Goal: Task Accomplishment & Management: Manage account settings

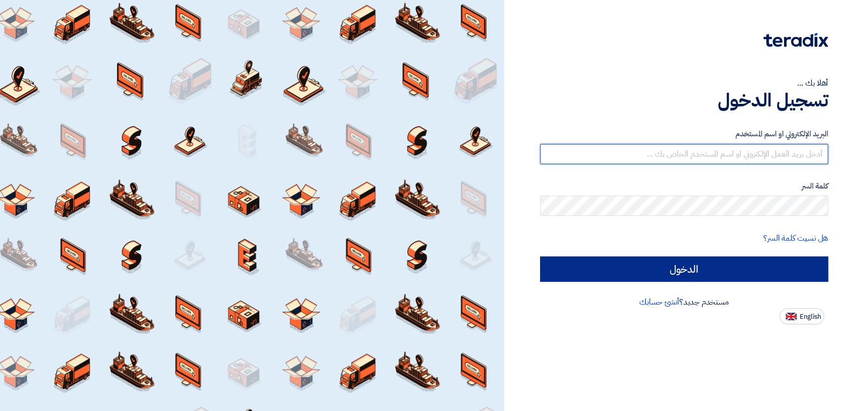
type input "wiam@sergas.com"
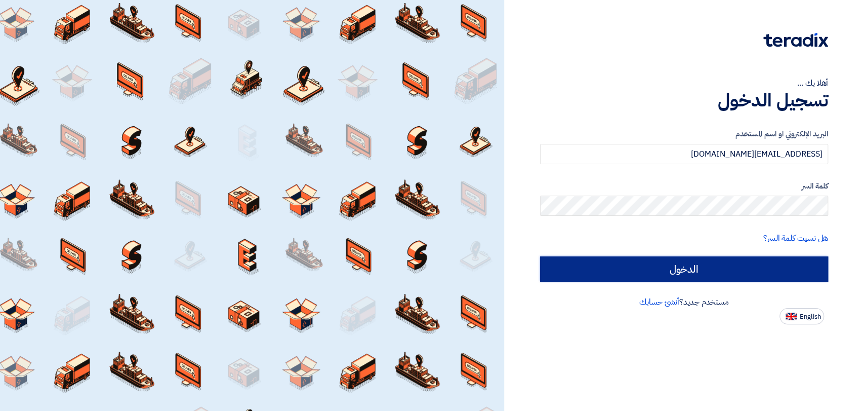
click at [648, 267] on input "الدخول" at bounding box center [684, 268] width 288 height 25
type input "Sign in"
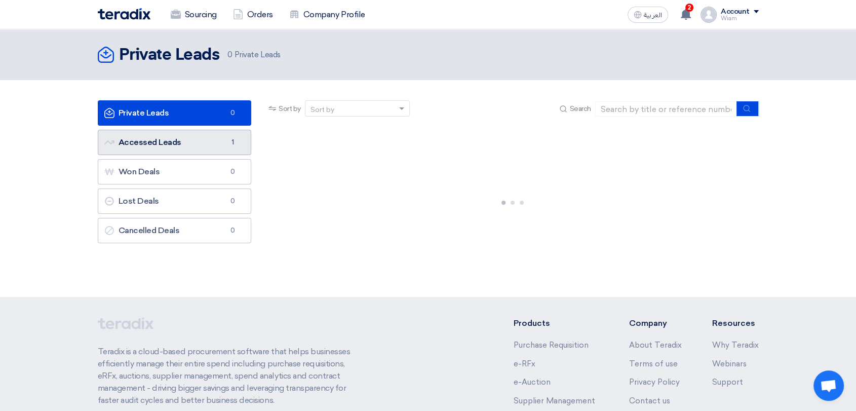
click at [181, 134] on link "Accessed Leads Accessed Leads 1" at bounding box center [175, 142] width 154 height 25
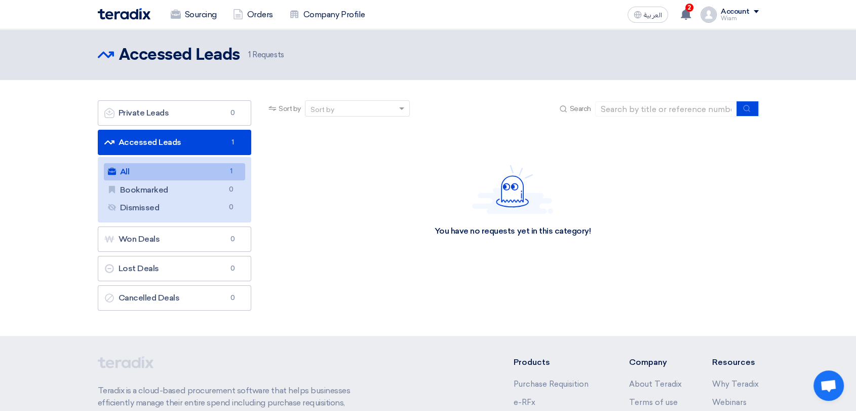
click at [191, 169] on link "All All 1" at bounding box center [175, 171] width 142 height 17
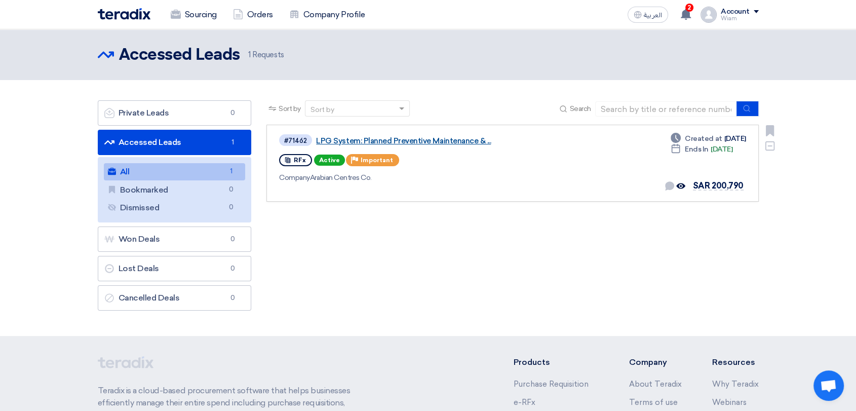
click at [336, 140] on link "LPG System: Planned Preventive Maintenance & ..." at bounding box center [442, 140] width 253 height 9
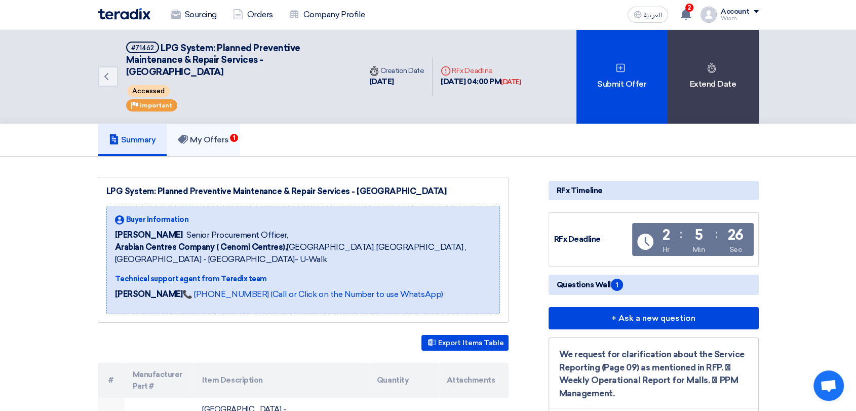
click at [205, 135] on h5 "My Offers 1" at bounding box center [203, 140] width 51 height 10
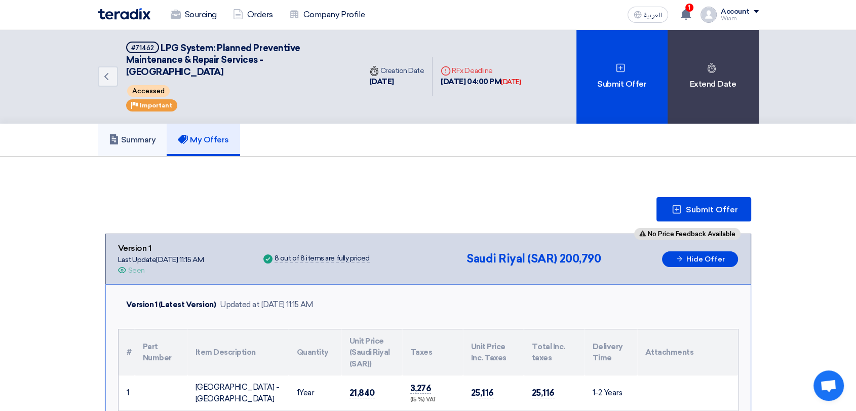
click at [133, 142] on h5 "Summary" at bounding box center [132, 140] width 47 height 10
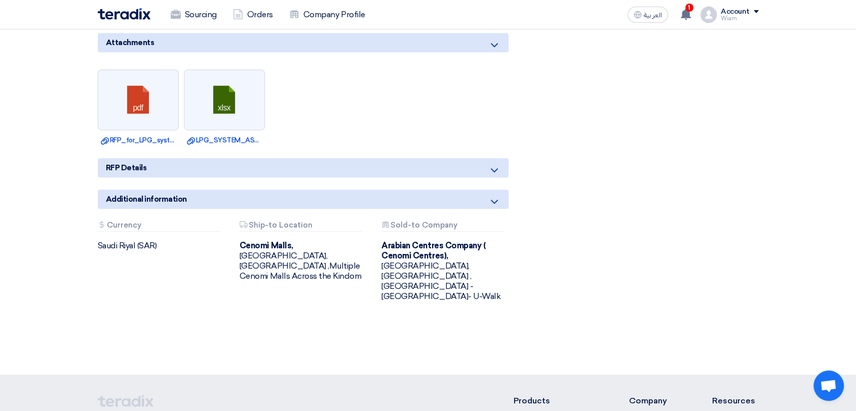
scroll to position [563, 0]
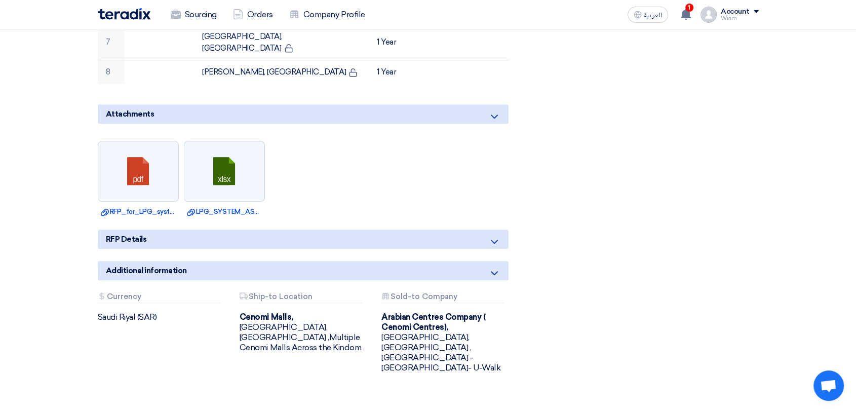
click at [498, 235] on icon at bounding box center [494, 241] width 12 height 12
click at [494, 235] on icon at bounding box center [494, 241] width 12 height 12
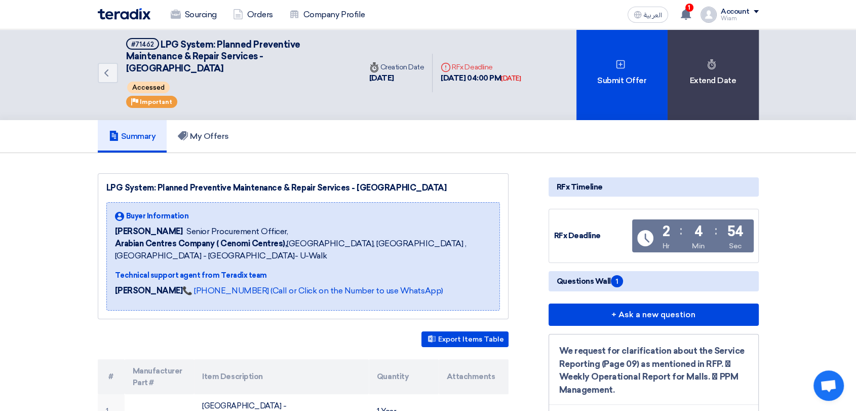
scroll to position [0, 0]
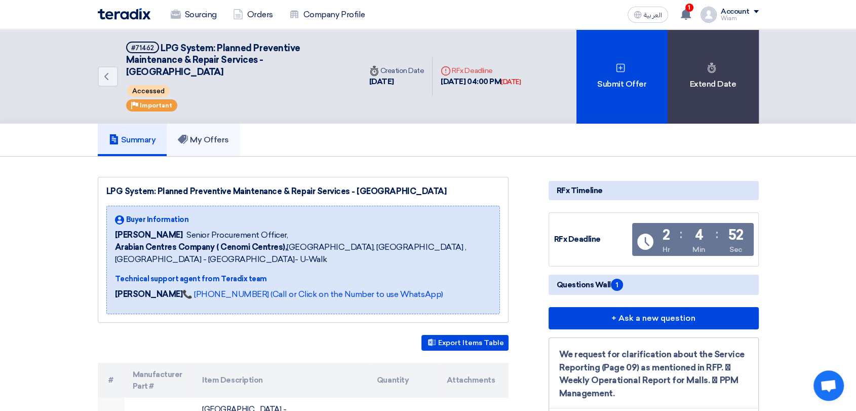
click at [223, 132] on link "My Offers" at bounding box center [203, 140] width 73 height 32
